Goal: Transaction & Acquisition: Book appointment/travel/reservation

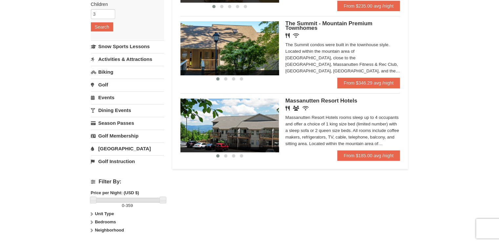
scroll to position [121, 0]
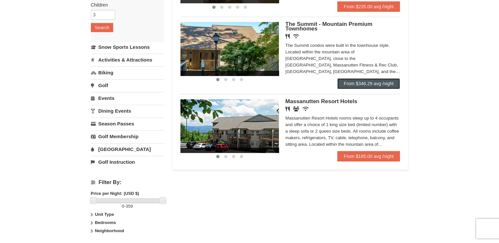
click at [368, 82] on link "From $346.29 avg /night" at bounding box center [368, 83] width 63 height 10
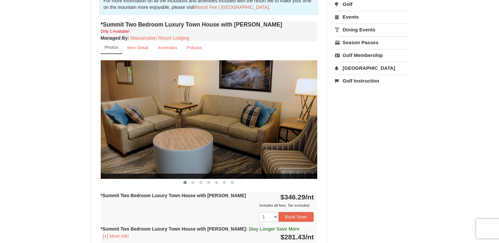
scroll to position [215, 0]
click at [354, 67] on link "[GEOGRAPHIC_DATA]" at bounding box center [371, 68] width 73 height 12
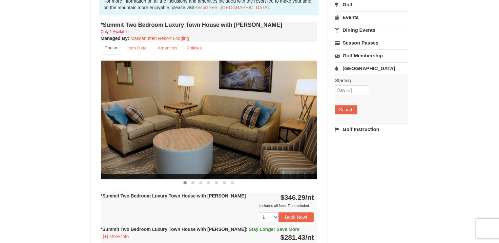
click at [354, 67] on link "[GEOGRAPHIC_DATA]" at bounding box center [371, 68] width 73 height 12
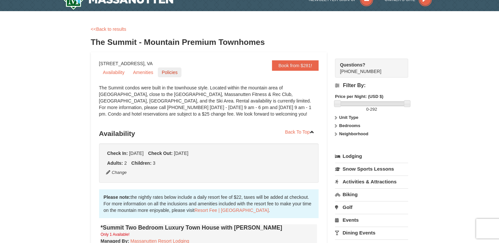
scroll to position [0, 0]
